Goal: Information Seeking & Learning: Learn about a topic

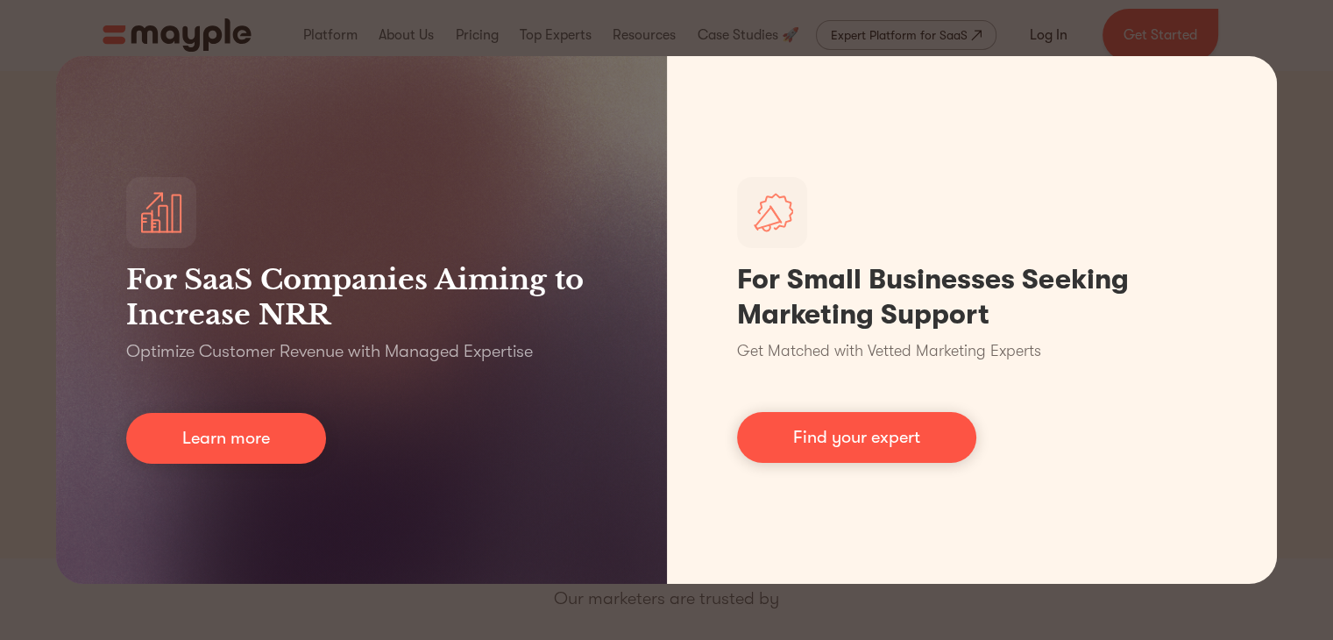
click at [3, 327] on div "For SaaS Companies Aiming to Increase NRR Optimize Customer Revenue with Manage…" at bounding box center [666, 320] width 1333 height 640
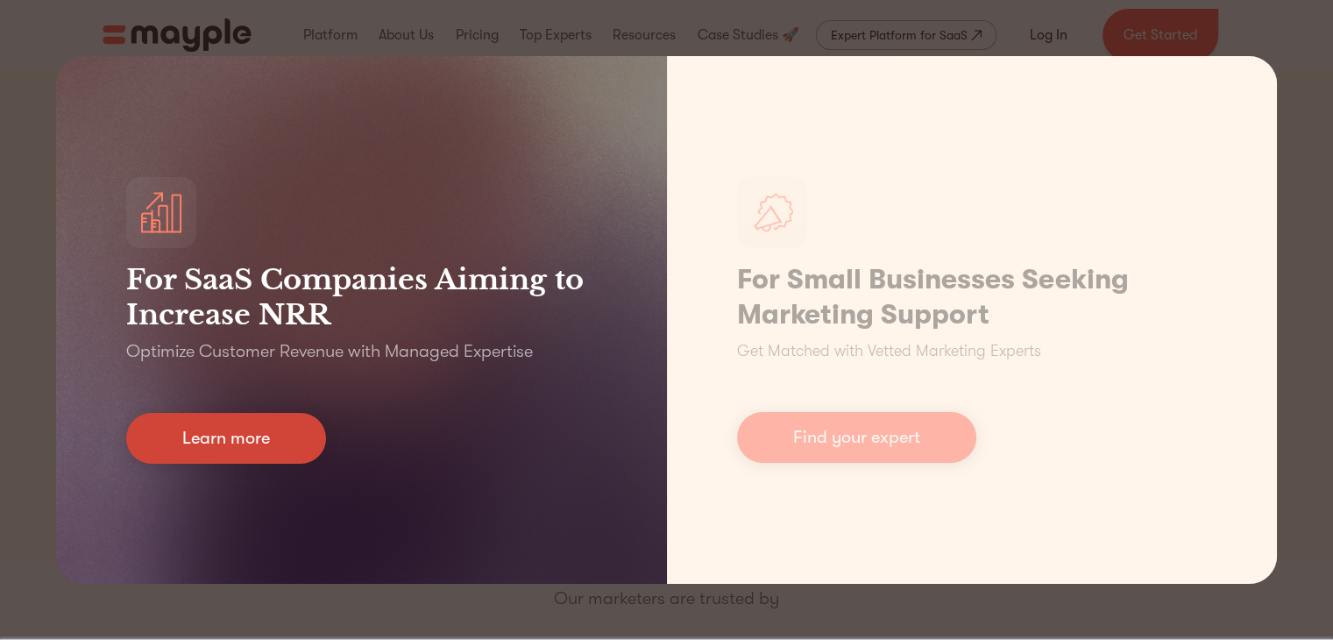
click at [268, 431] on link "Learn more" at bounding box center [226, 438] width 200 height 51
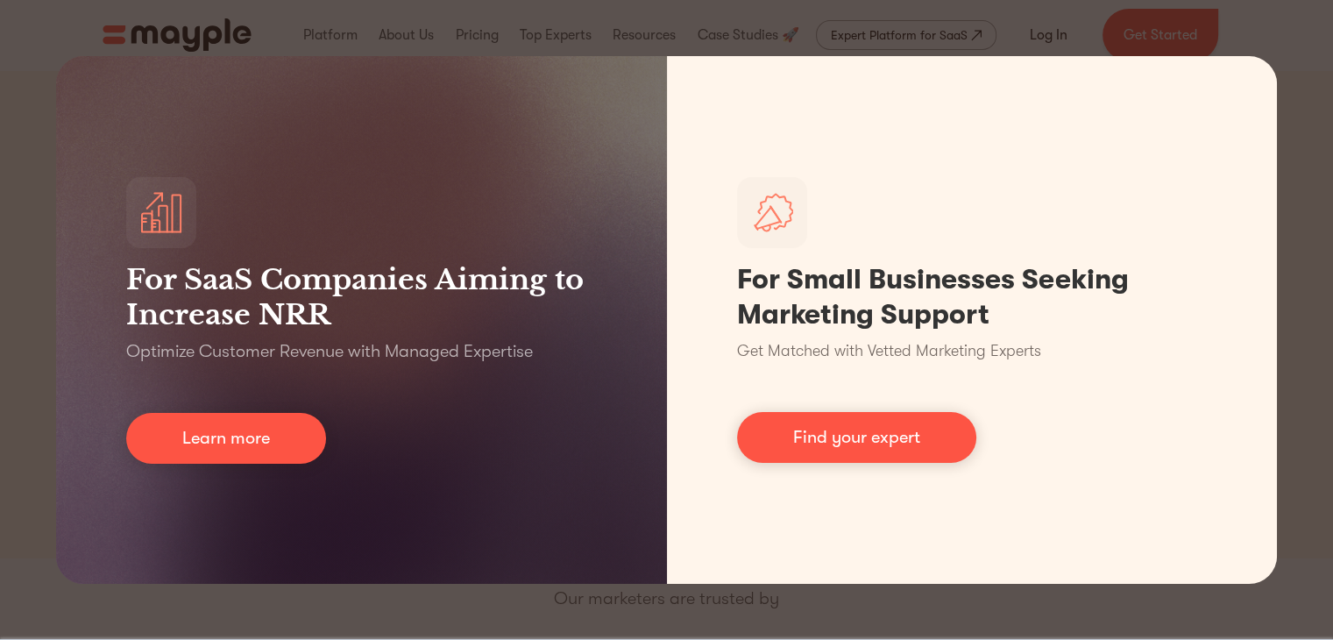
click at [387, 39] on div "For SaaS Companies Aiming to Increase NRR Optimize Customer Revenue with Manage…" at bounding box center [666, 320] width 1333 height 640
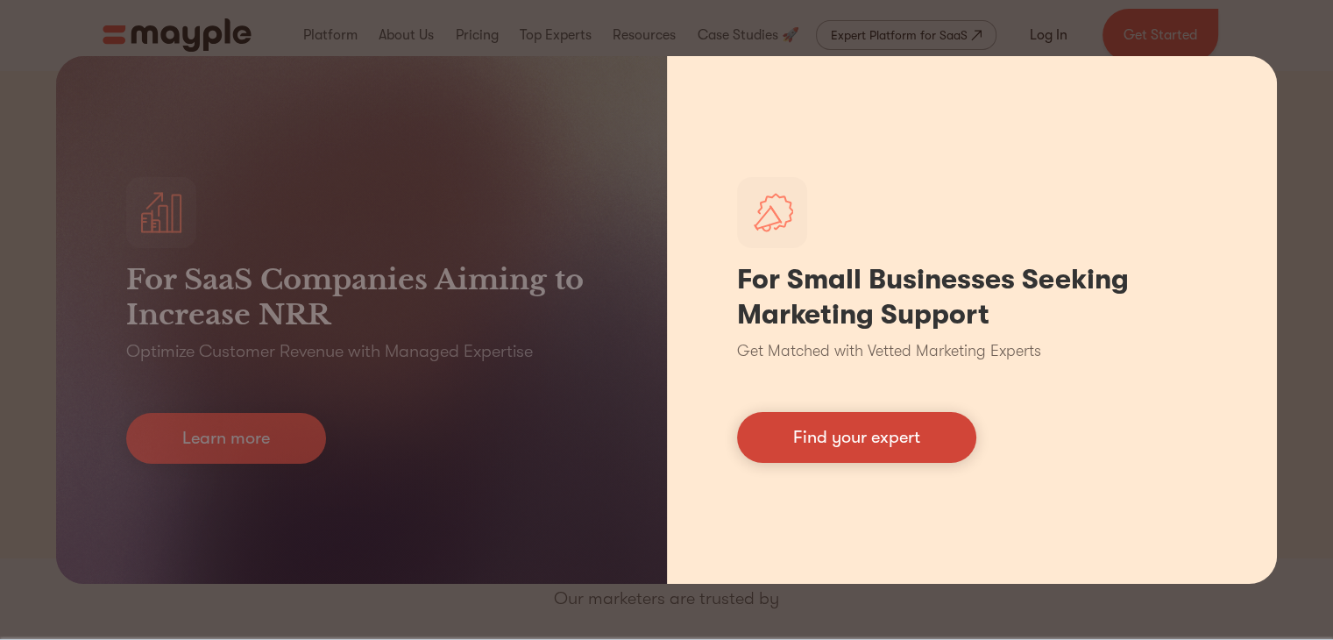
click at [858, 433] on link "Find your expert" at bounding box center [856, 437] width 239 height 51
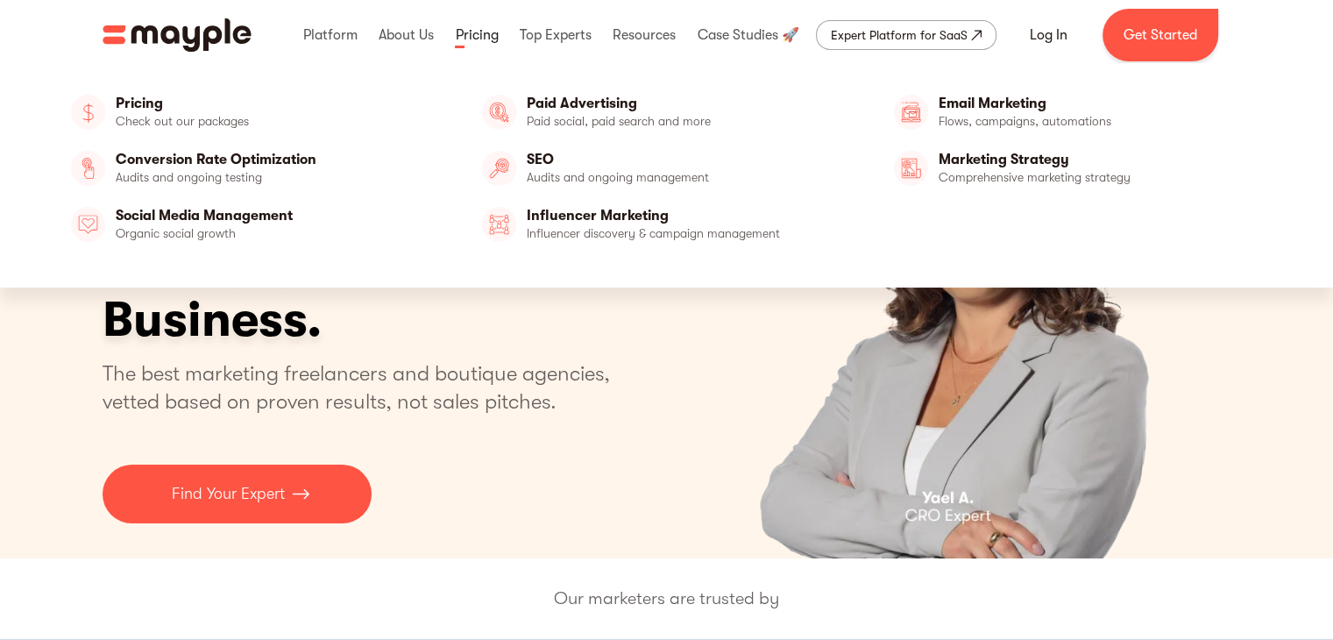
click at [498, 35] on link at bounding box center [476, 35] width 52 height 56
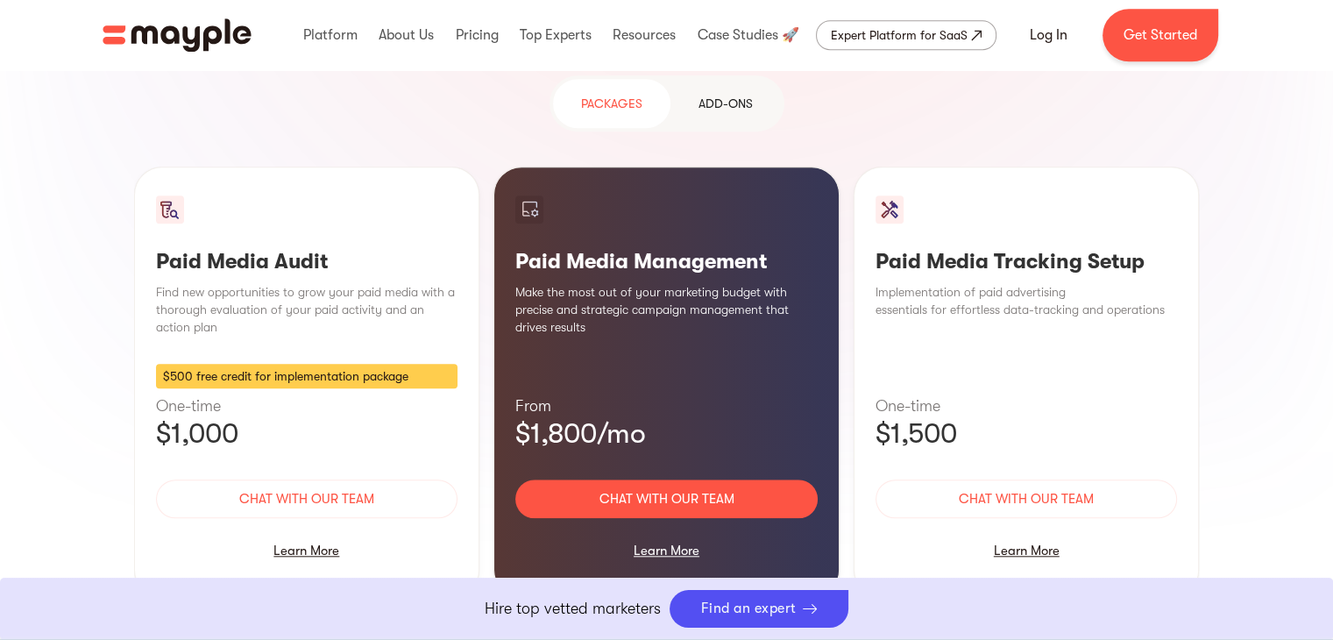
scroll to position [1617, 0]
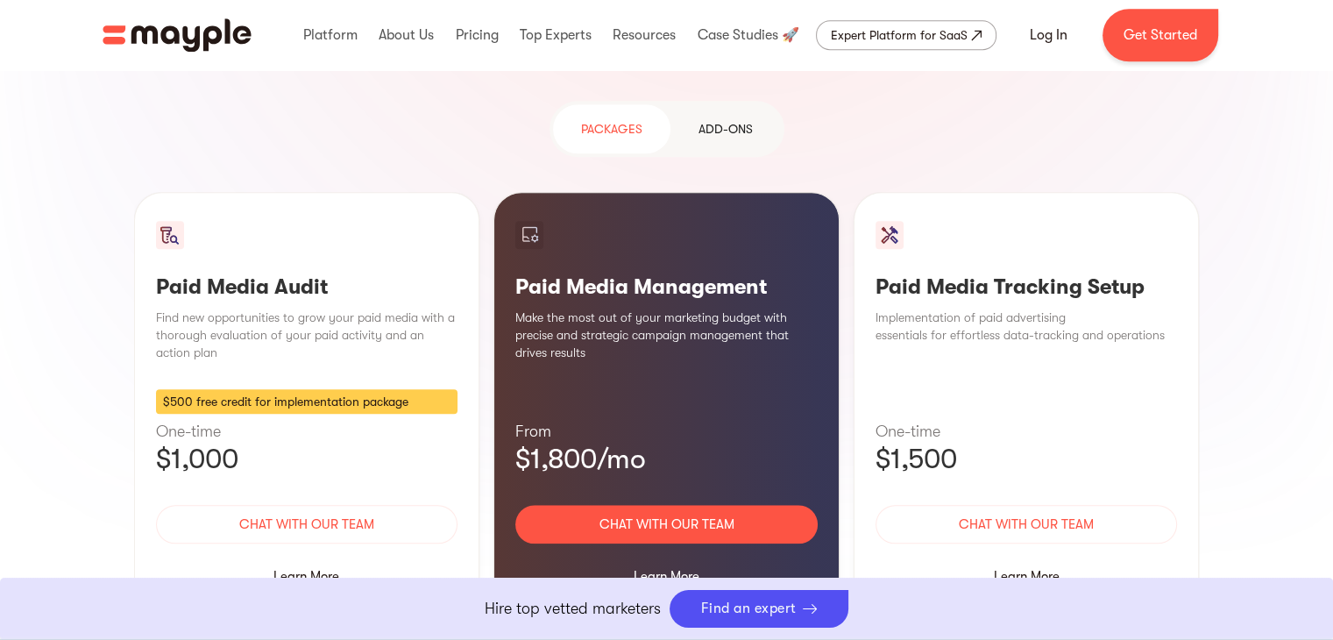
click at [367, 192] on div "Paid Media Audit Find new opportunities to grow your paid media with a thorough…" at bounding box center [307, 407] width 346 height 431
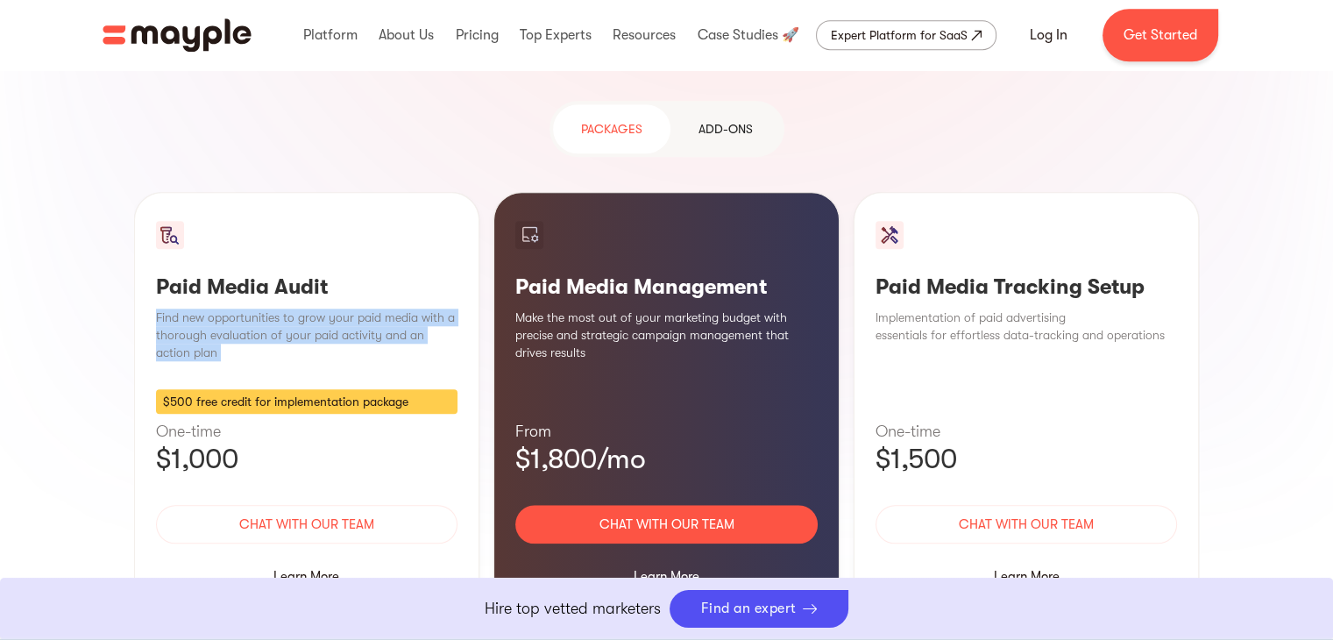
click at [367, 192] on div "Paid Media Audit Find new opportunities to grow your paid media with a thorough…" at bounding box center [307, 407] width 346 height 431
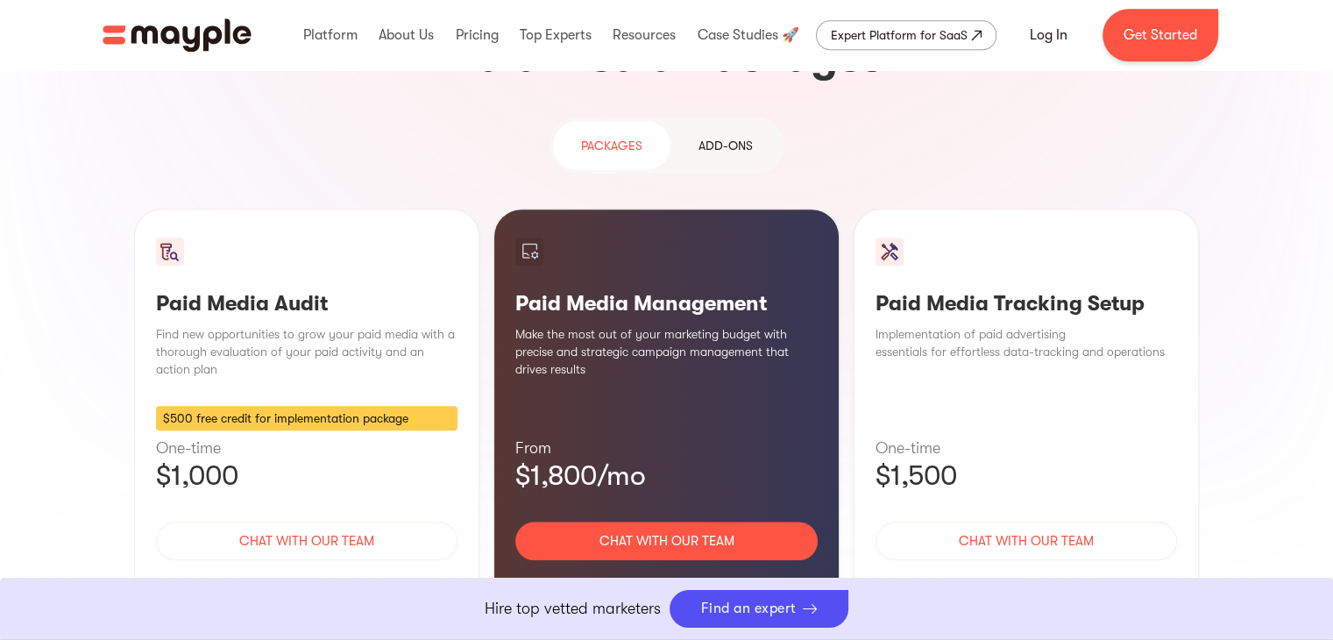
click at [624, 325] on p "Make the most out of your marketing budget with precise and strategic campaign …" at bounding box center [666, 351] width 302 height 53
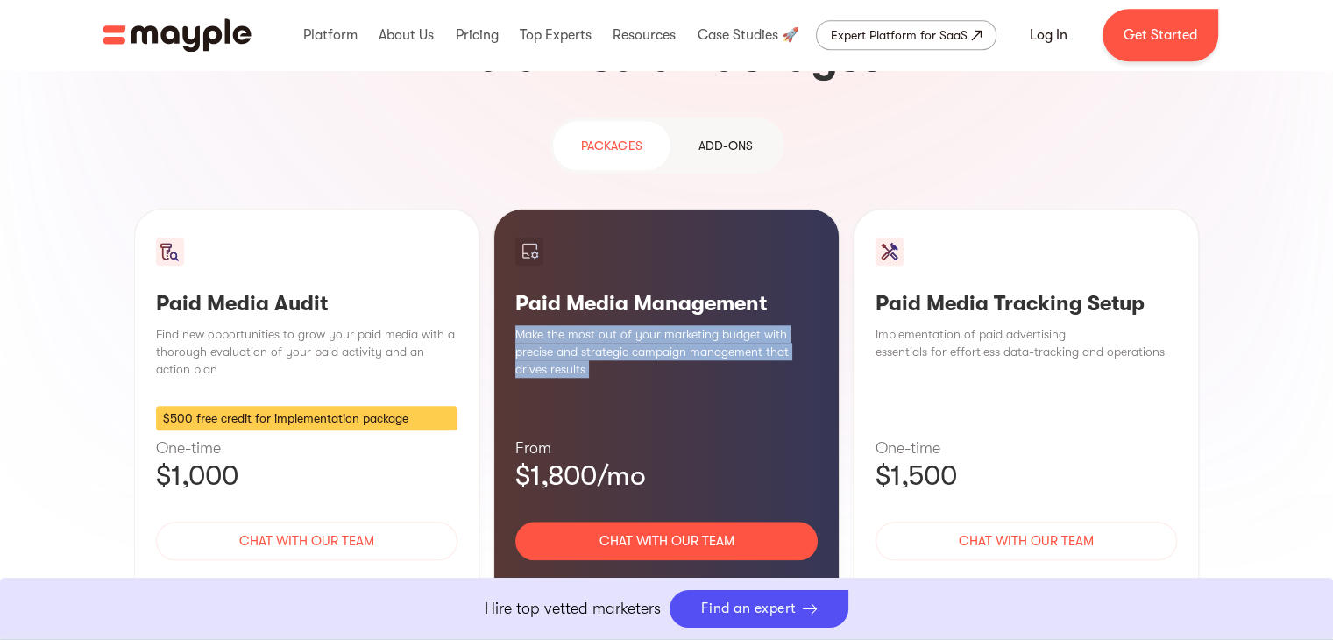
click at [624, 325] on p "Make the most out of your marketing budget with precise and strategic campaign …" at bounding box center [666, 351] width 302 height 53
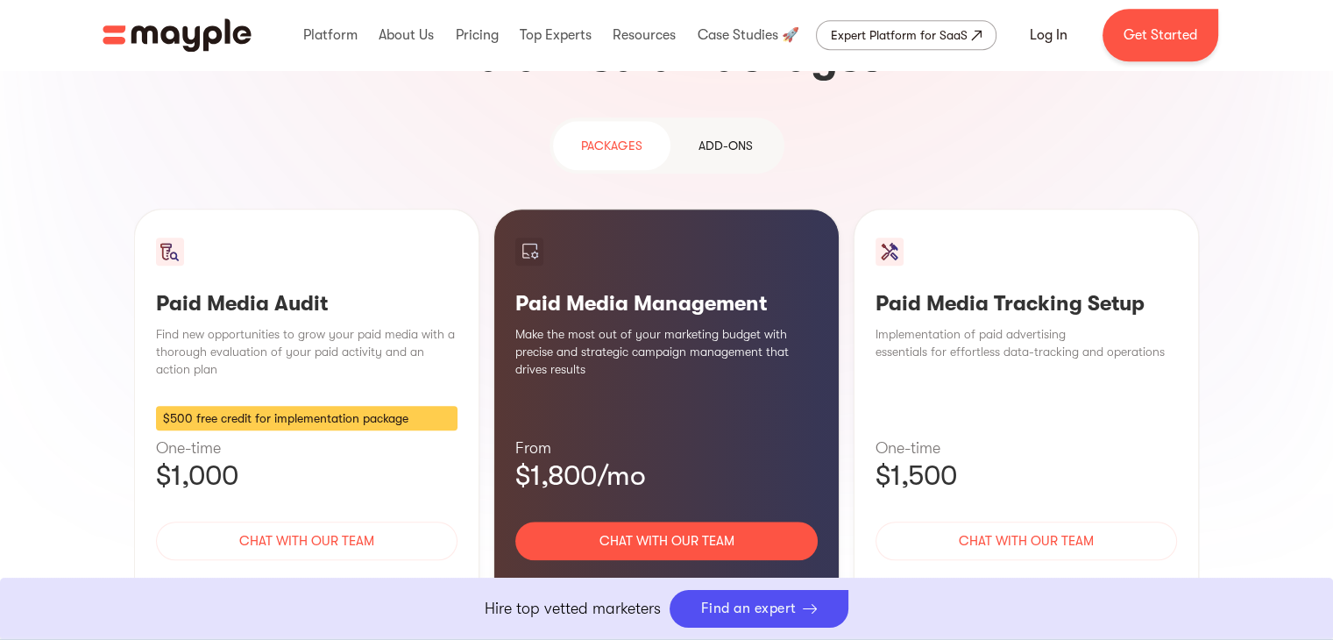
click at [921, 325] on p "Implementation of paid advertising essentials for effortless data-tracking and …" at bounding box center [1026, 342] width 302 height 35
click at [691, 209] on div "Paid Media Management Make the most out of your marketing budget with precise a…" at bounding box center [666, 424] width 346 height 431
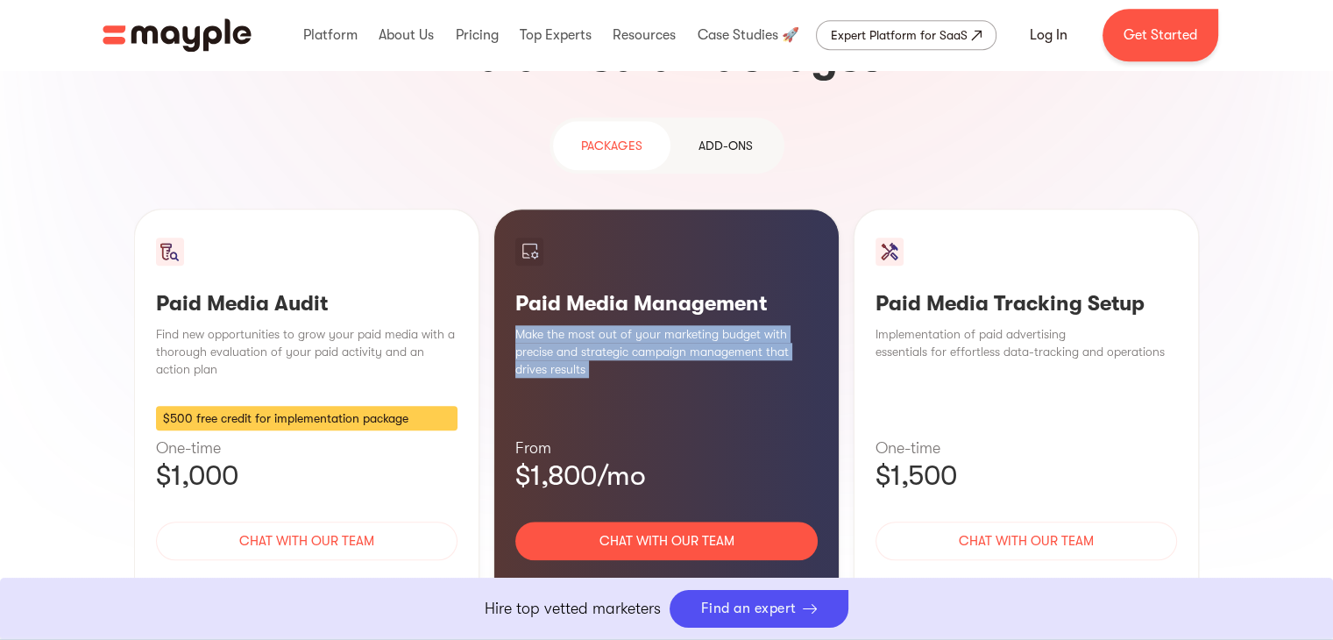
click at [691, 209] on div "Paid Media Management Make the most out of your marketing budget with precise a…" at bounding box center [666, 424] width 346 height 431
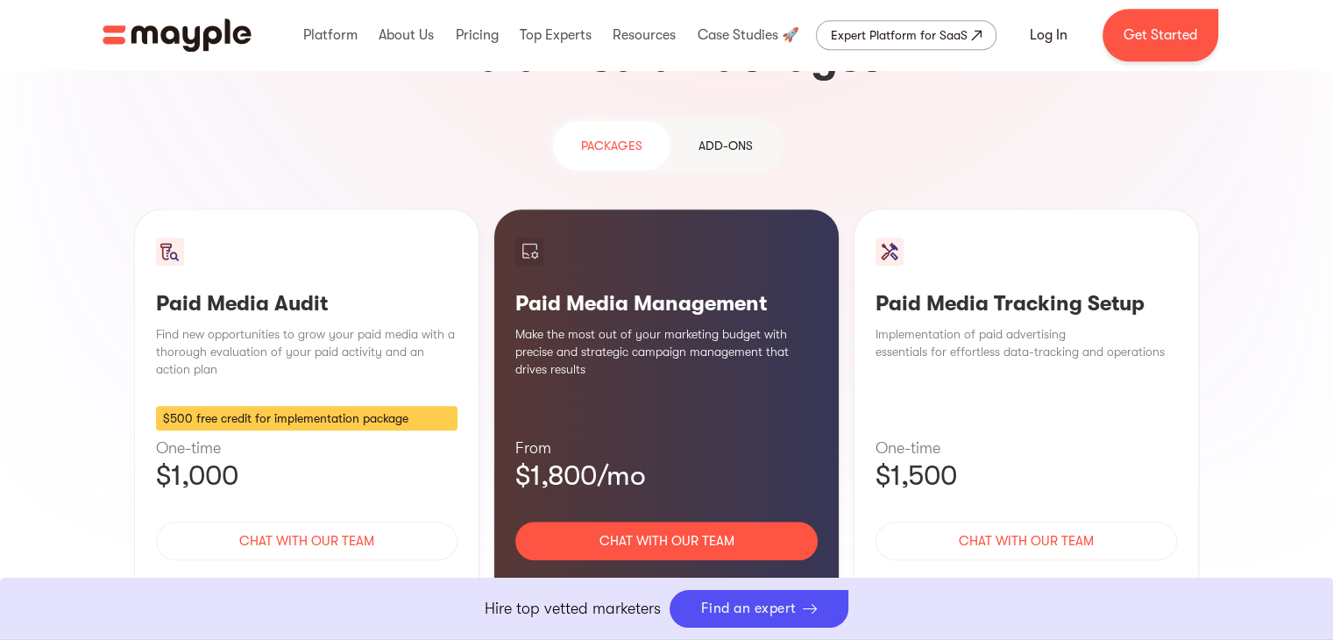
click at [591, 290] on h3 "Paid Media Management" at bounding box center [666, 303] width 302 height 26
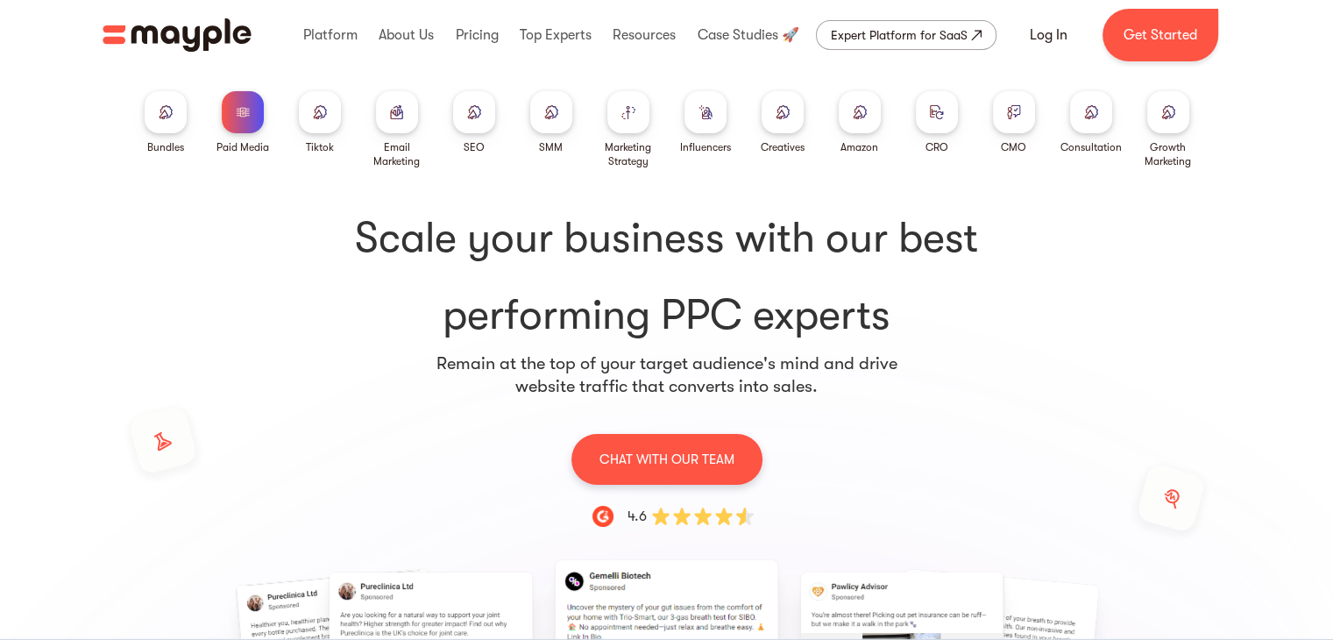
scroll to position [0, 0]
click at [1037, 39] on link "Log In" at bounding box center [1048, 35] width 80 height 42
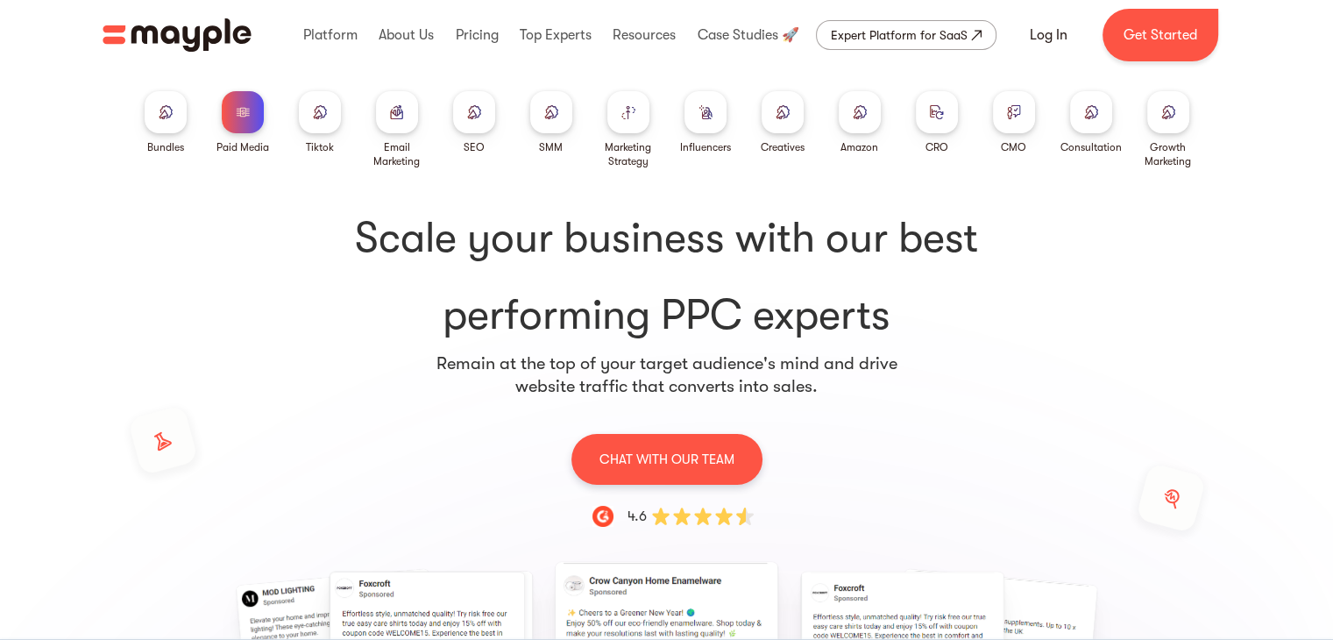
click at [835, 42] on div "Expert Platform for SaaS" at bounding box center [899, 35] width 137 height 21
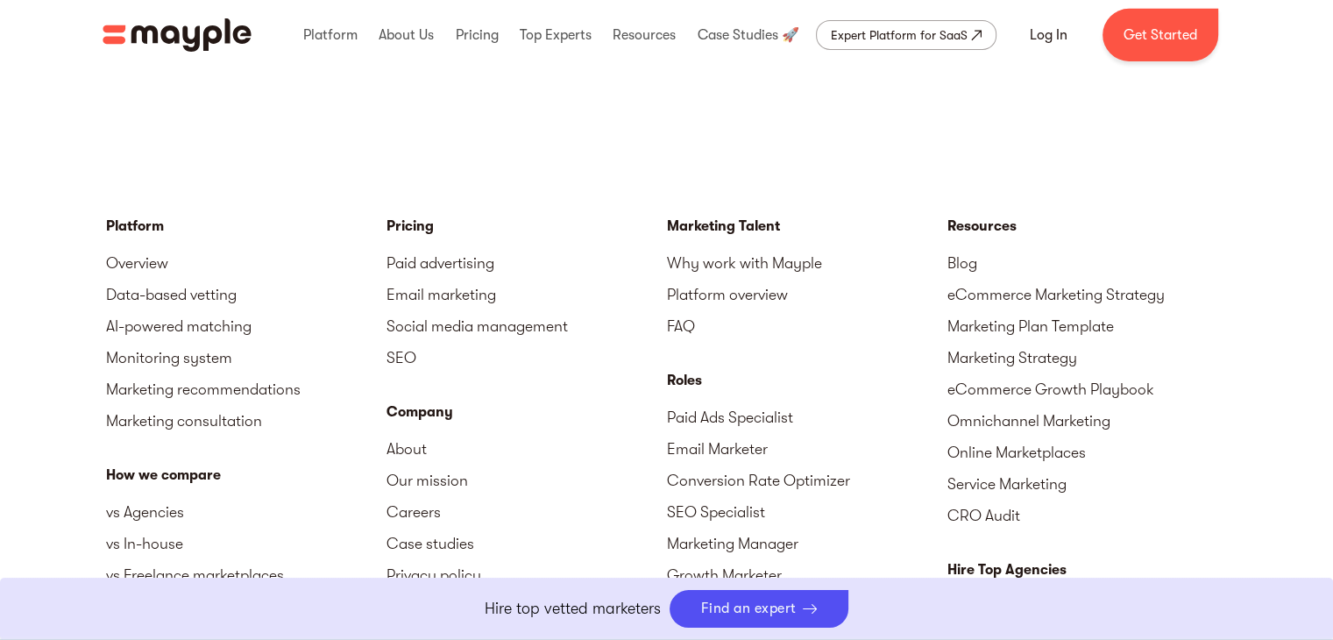
scroll to position [5806, 0]
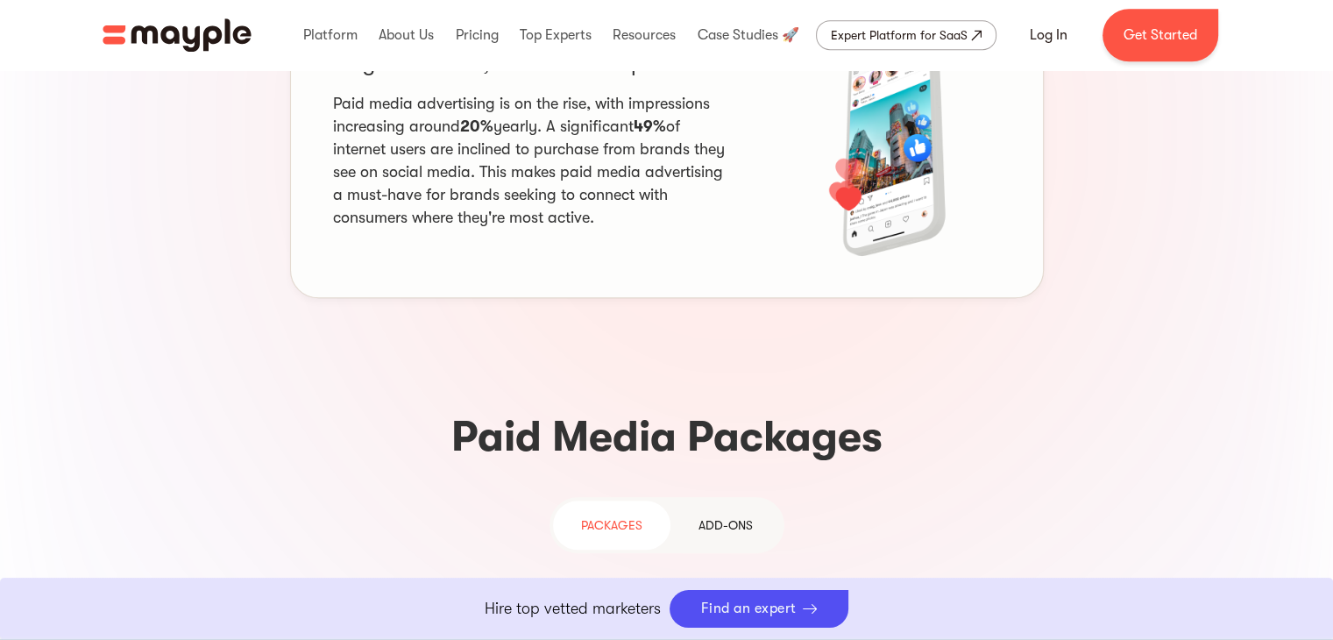
scroll to position [863, 0]
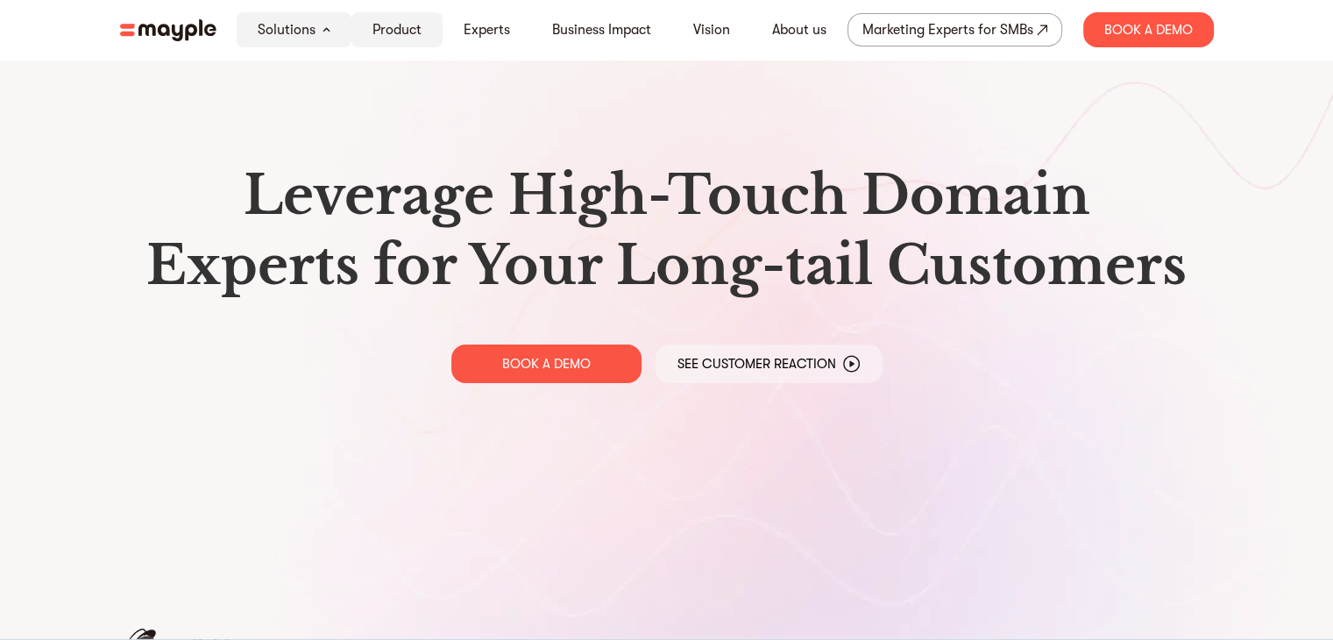
click at [391, 29] on link "Product" at bounding box center [396, 29] width 49 height 21
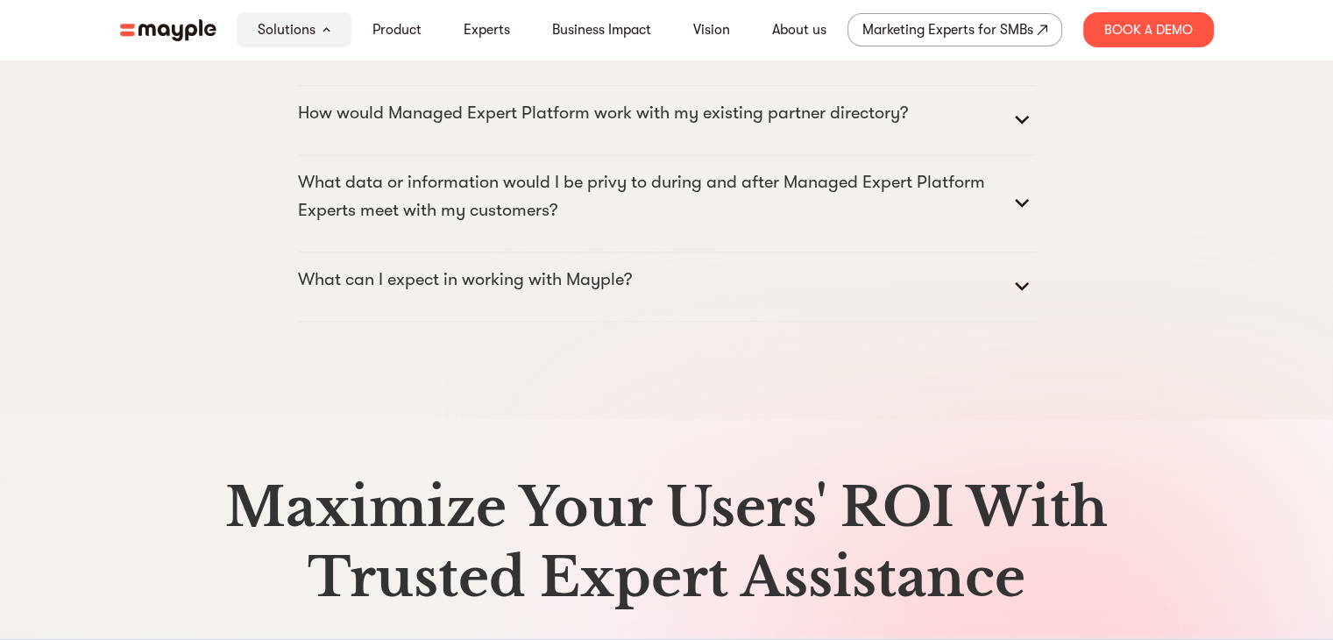
scroll to position [9020, 0]
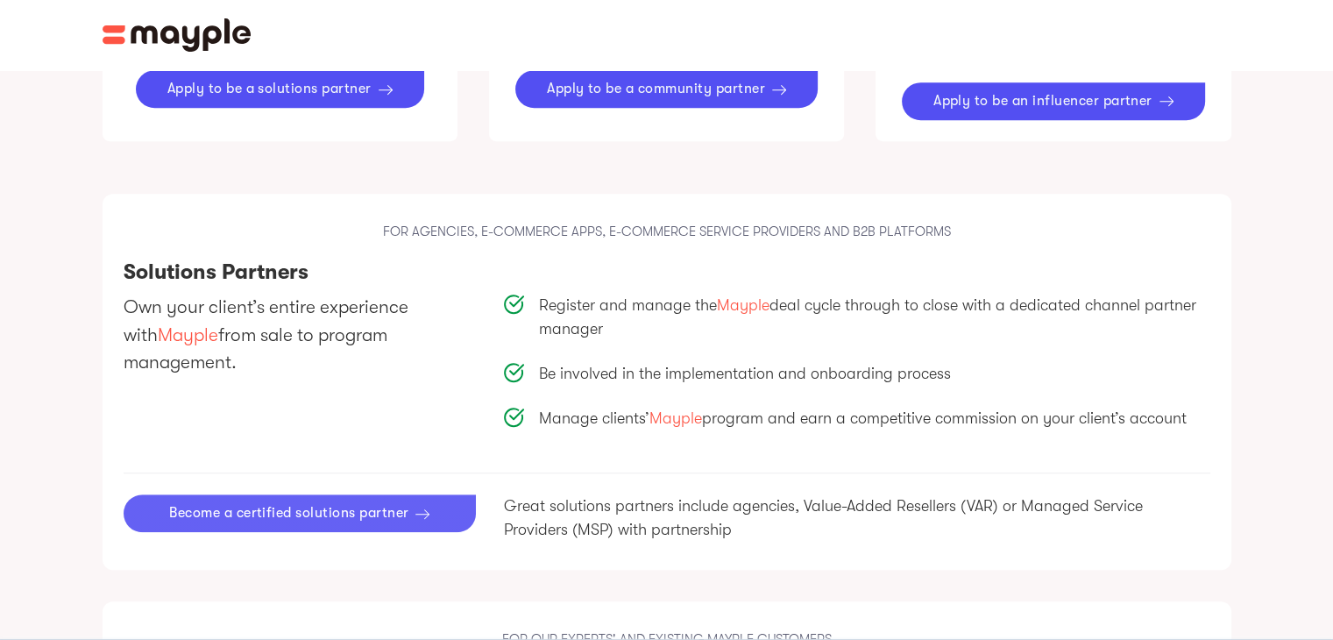
scroll to position [1162, 0]
